Goal: Find specific page/section: Find specific page/section

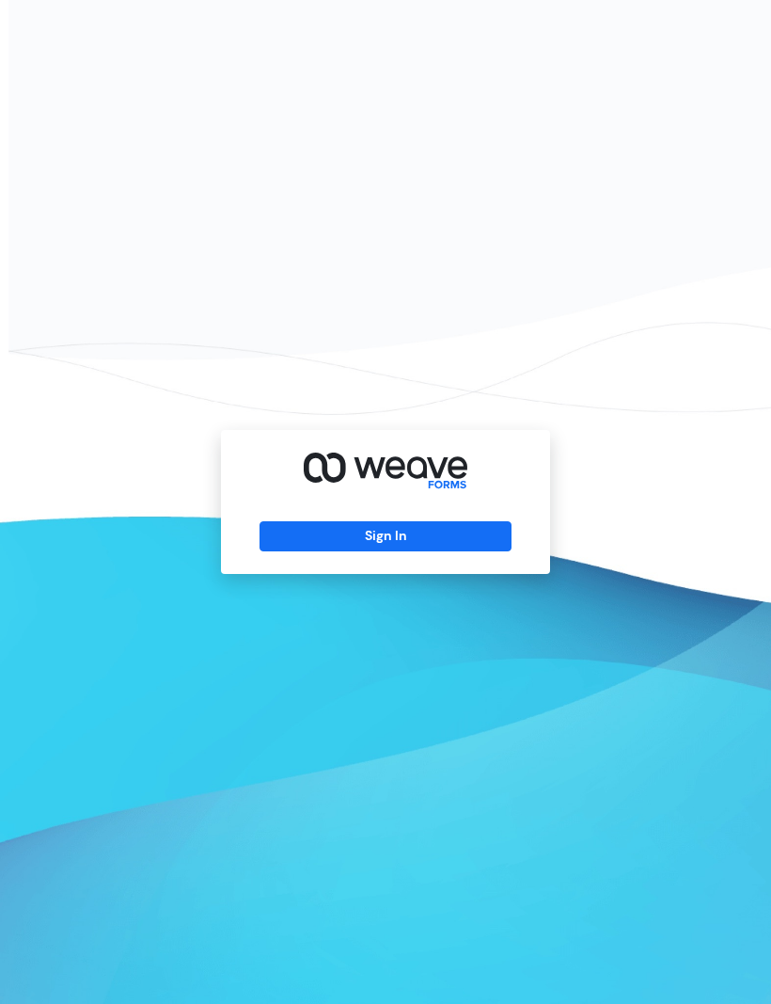
click at [469, 551] on button "Sign In" at bounding box center [385, 536] width 251 height 30
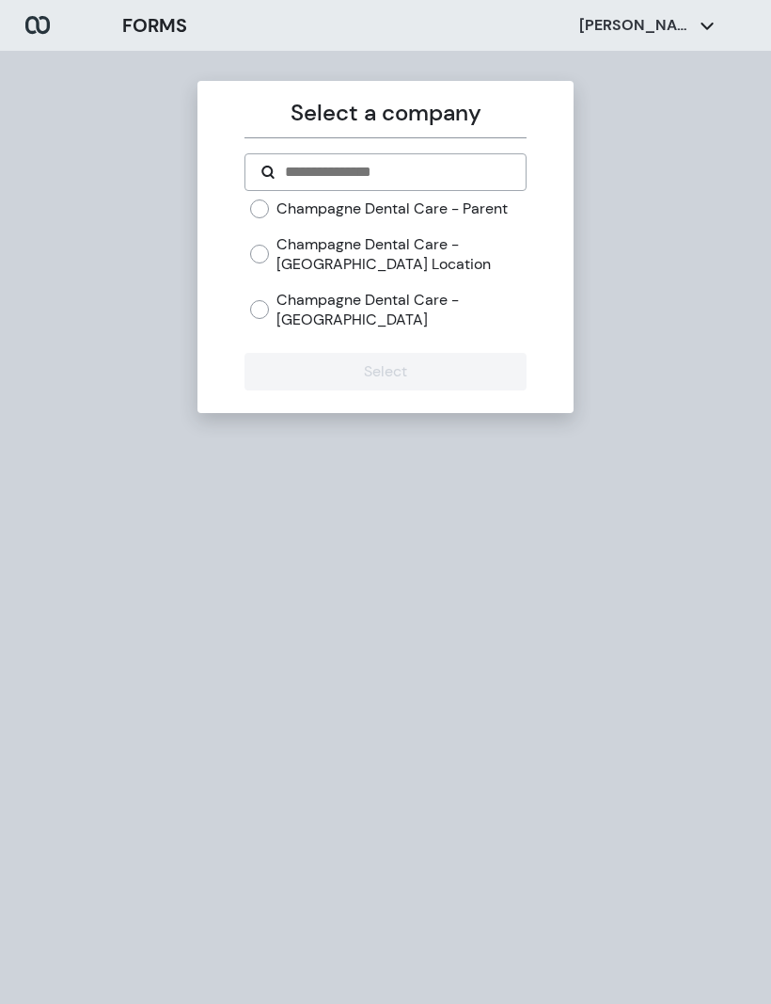
click at [360, 207] on label "Champagne Dental Care - Parent" at bounding box center [392, 208] width 231 height 21
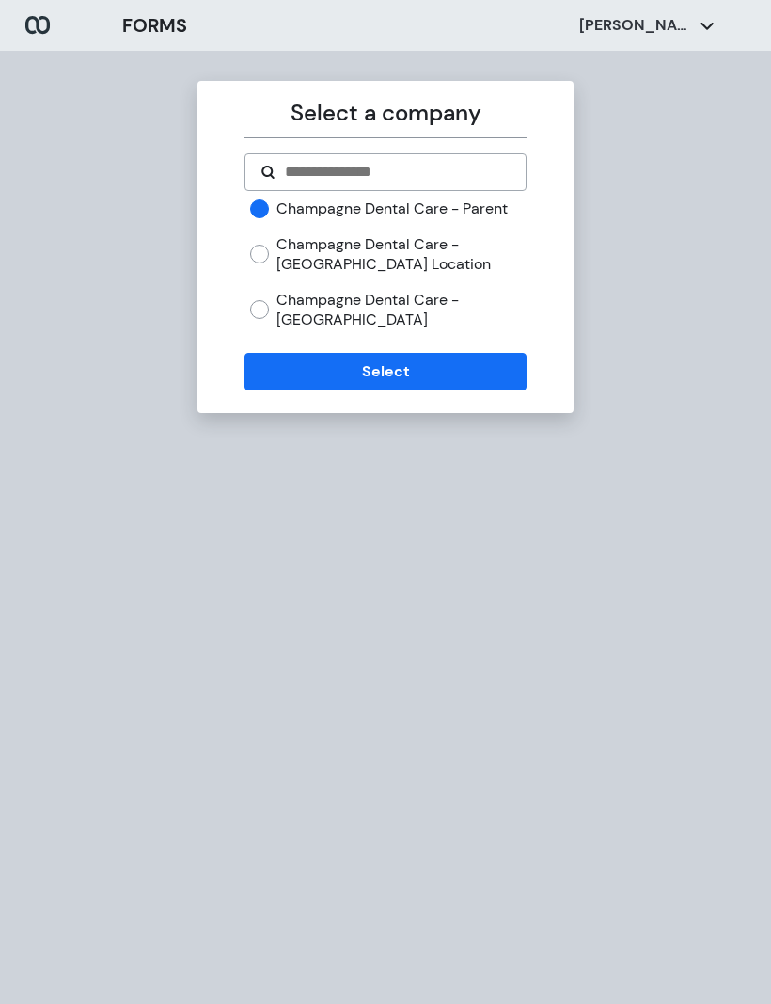
click at [433, 243] on label "Champagne Dental Care - St Petersburg Location" at bounding box center [401, 254] width 249 height 40
click at [444, 169] on input "Search" at bounding box center [396, 172] width 227 height 23
click at [471, 368] on button "Select" at bounding box center [385, 372] width 281 height 38
